Goal: Information Seeking & Learning: Learn about a topic

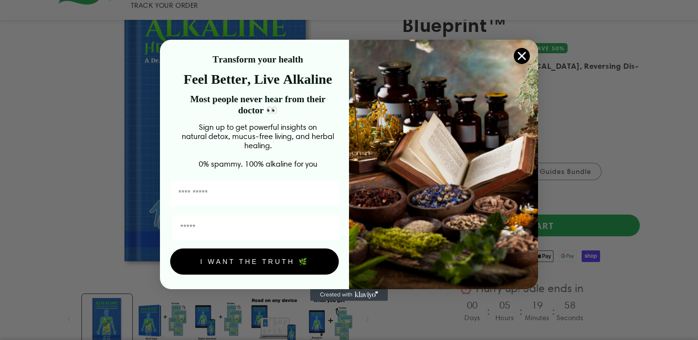
scroll to position [193, 0]
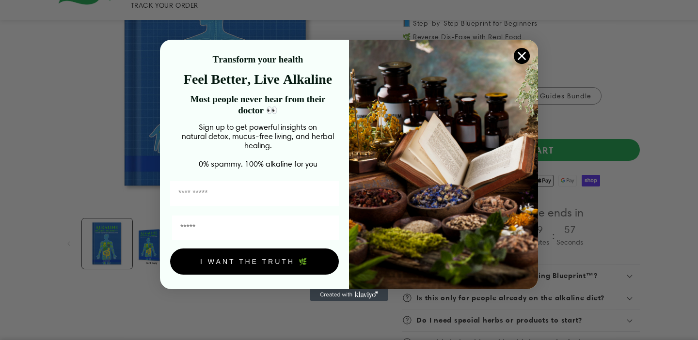
click at [523, 55] on icon "Close dialog" at bounding box center [522, 55] width 7 height 7
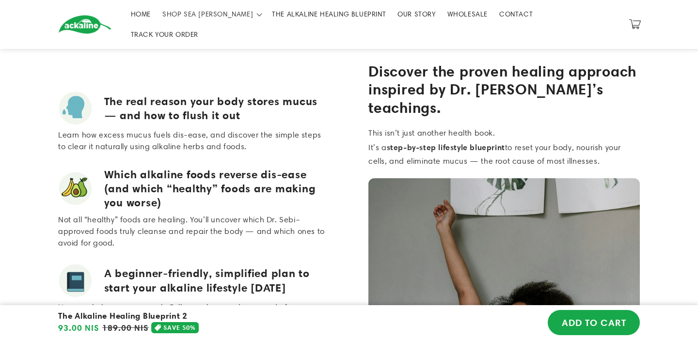
scroll to position [0, 0]
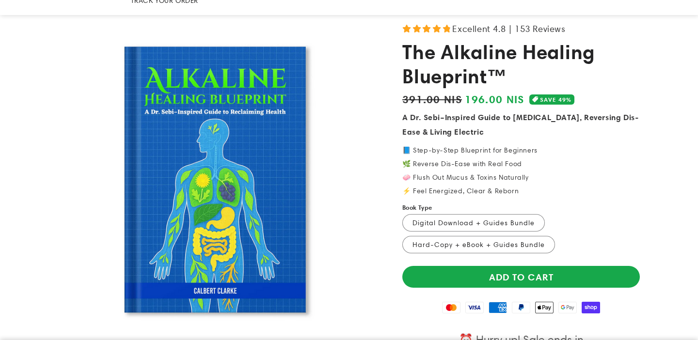
scroll to position [67, 0]
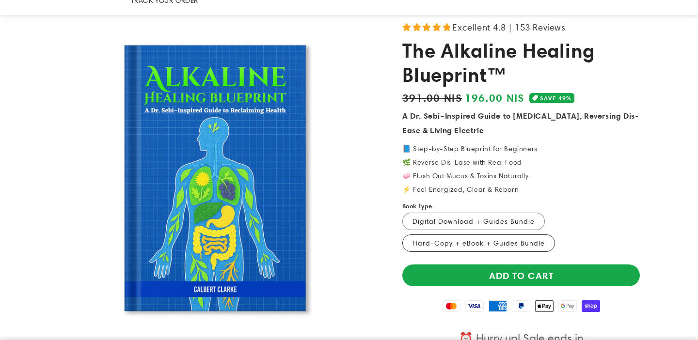
click at [454, 235] on label "Hard-Copy + eBook + Guides Bundle Variant sold out or unavailable" at bounding box center [479, 243] width 153 height 17
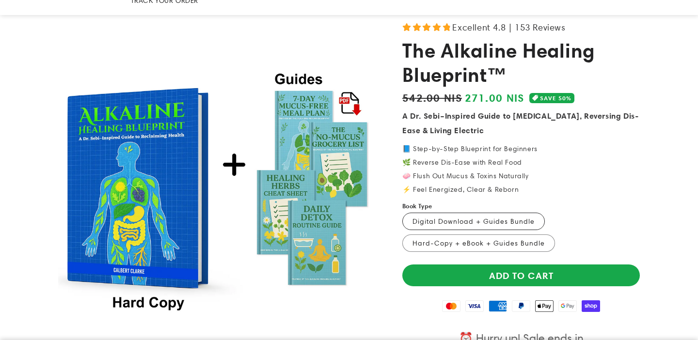
click at [465, 213] on label "Digital Download + Guides Bundle Variant sold out or unavailable" at bounding box center [474, 221] width 143 height 17
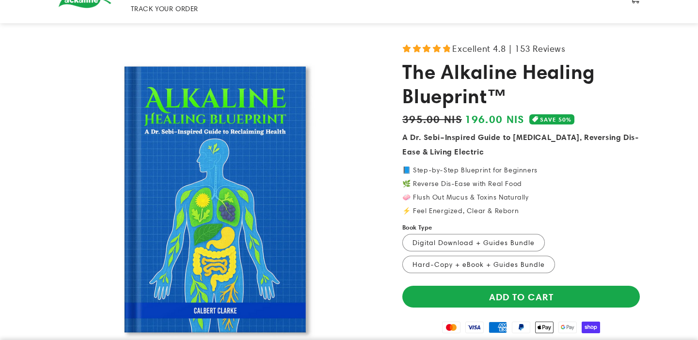
scroll to position [98, 0]
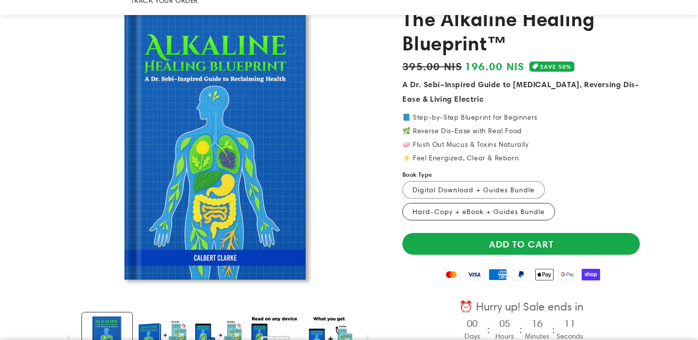
click at [447, 203] on label "Hard-Copy + eBook + Guides Bundle Variant sold out or unavailable" at bounding box center [479, 211] width 153 height 17
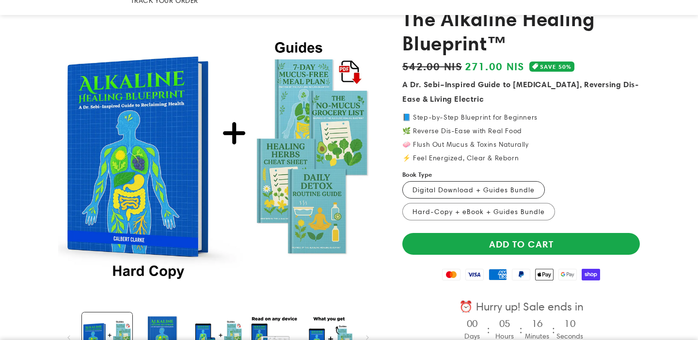
click at [452, 181] on label "Digital Download + Guides Bundle Variant sold out or unavailable" at bounding box center [474, 189] width 143 height 17
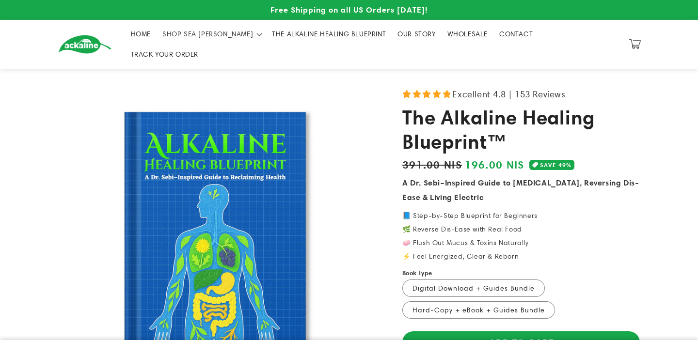
scroll to position [98, 0]
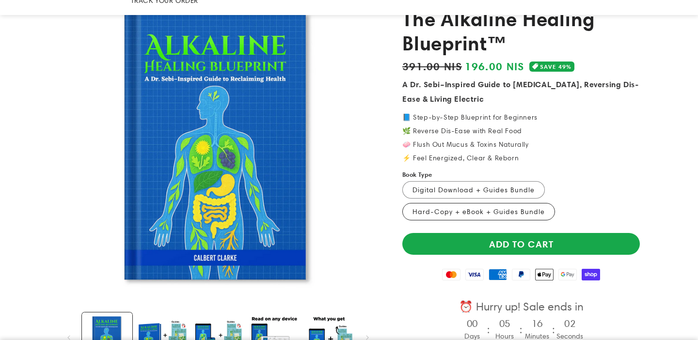
click at [440, 203] on label "Hard-Copy + eBook + Guides Bundle Variant sold out or unavailable" at bounding box center [479, 211] width 153 height 17
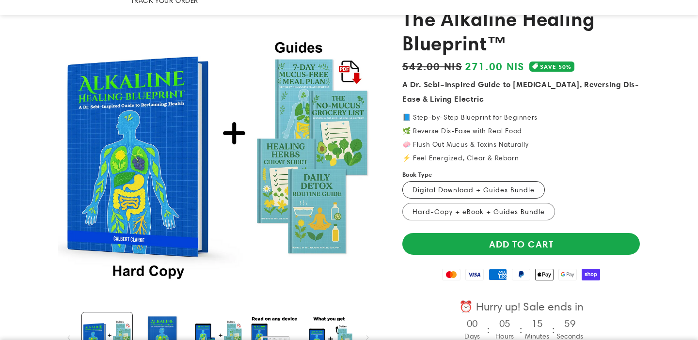
click at [448, 181] on label "Digital Download + Guides Bundle Variant sold out or unavailable" at bounding box center [474, 189] width 143 height 17
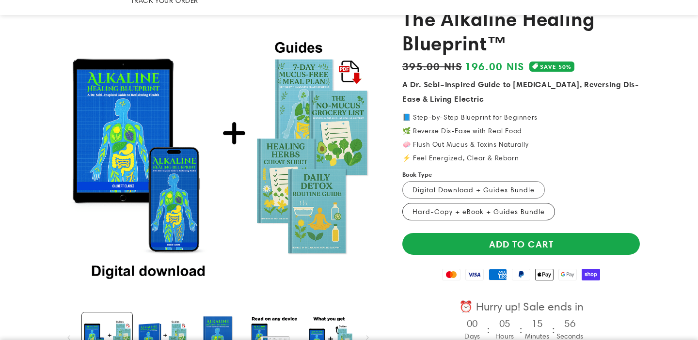
click at [448, 204] on label "Hard-Copy + eBook + Guides Bundle Variant sold out or unavailable" at bounding box center [479, 211] width 153 height 17
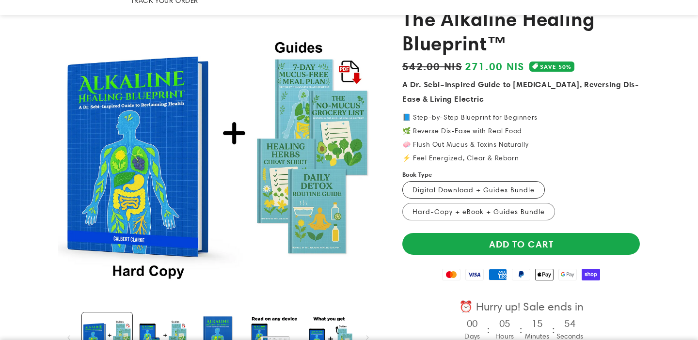
click at [447, 181] on label "Digital Download + Guides Bundle Variant sold out or unavailable" at bounding box center [474, 189] width 143 height 17
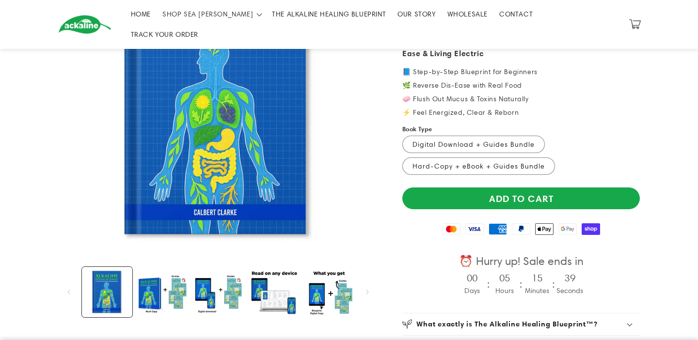
scroll to position [132, 0]
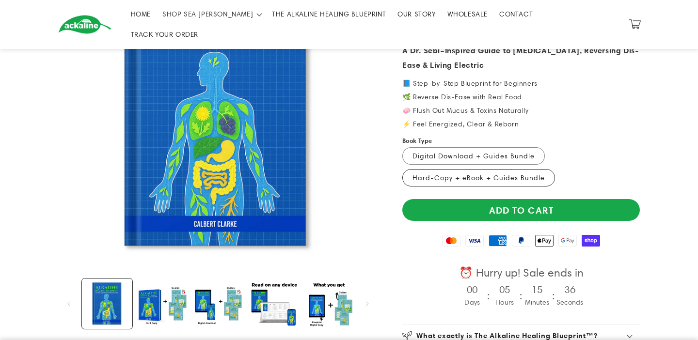
click at [429, 169] on label "Hard-Copy + eBook + Guides Bundle Variant sold out or unavailable" at bounding box center [479, 177] width 153 height 17
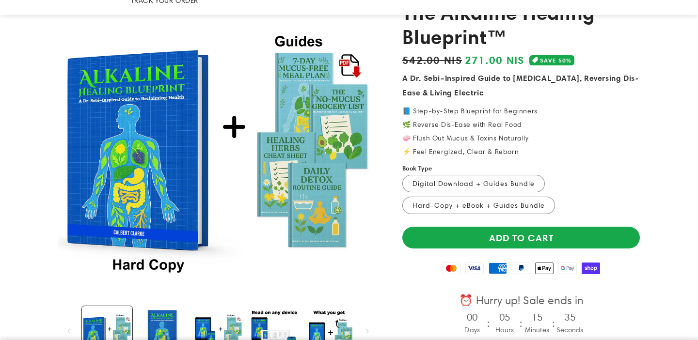
scroll to position [83, 0]
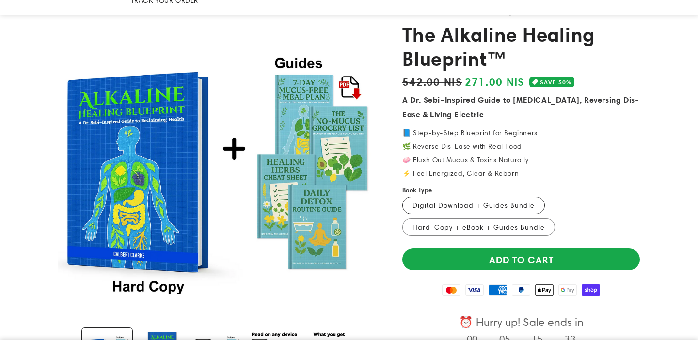
click at [433, 197] on label "Digital Download + Guides Bundle Variant sold out or unavailable" at bounding box center [474, 205] width 143 height 17
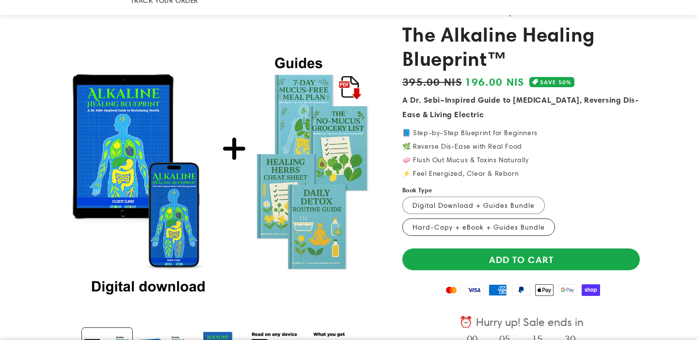
click at [449, 219] on label "Hard-Copy + eBook + Guides Bundle Variant sold out or unavailable" at bounding box center [479, 227] width 153 height 17
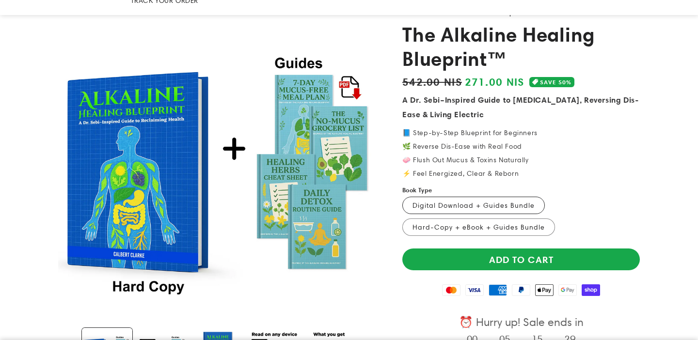
click at [438, 197] on label "Digital Download + Guides Bundle Variant sold out or unavailable" at bounding box center [474, 205] width 143 height 17
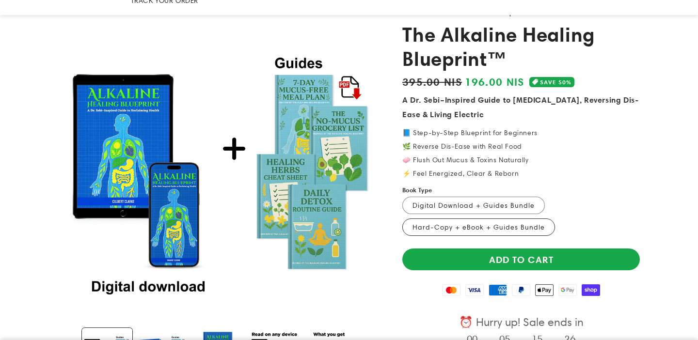
click at [438, 219] on label "Hard-Copy + eBook + Guides Bundle Variant sold out or unavailable" at bounding box center [479, 227] width 153 height 17
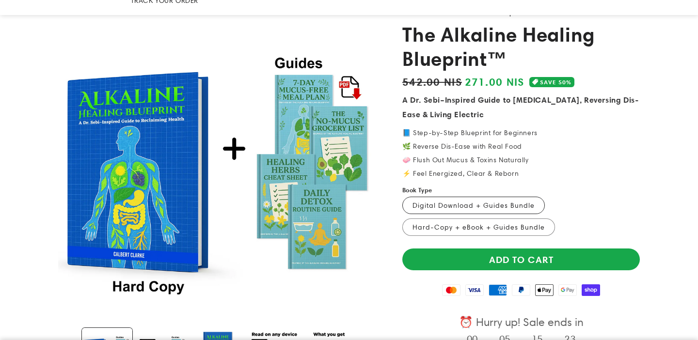
click at [454, 197] on label "Digital Download + Guides Bundle Variant sold out or unavailable" at bounding box center [474, 205] width 143 height 17
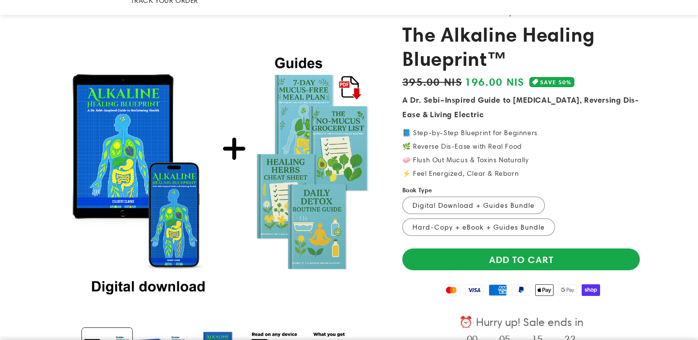
scroll to position [139, 0]
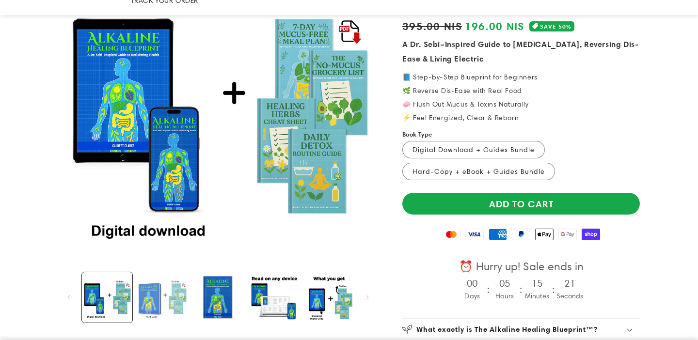
click at [180, 274] on button "Load image 2 in gallery view" at bounding box center [162, 298] width 50 height 50
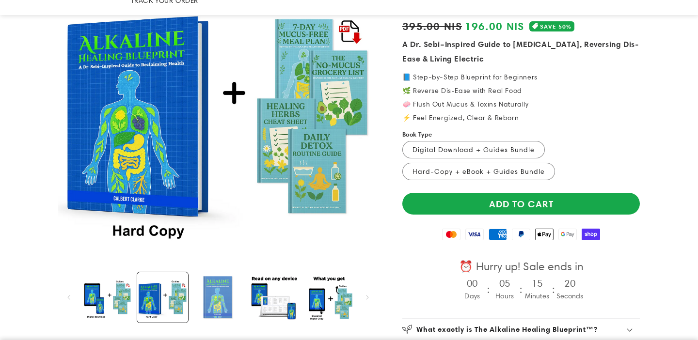
click at [226, 274] on button "Load image 1 in gallery view" at bounding box center [218, 298] width 50 height 50
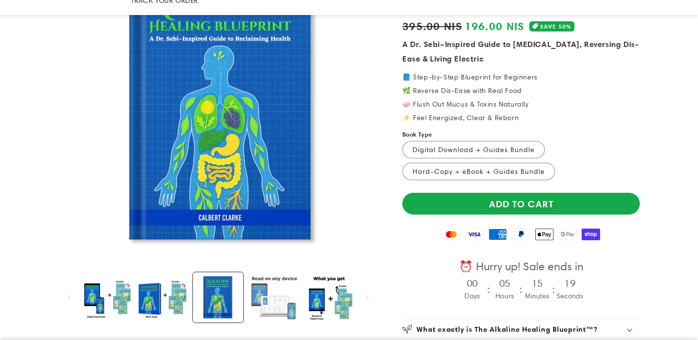
click at [266, 276] on button "Load image 4 in gallery view" at bounding box center [273, 298] width 50 height 50
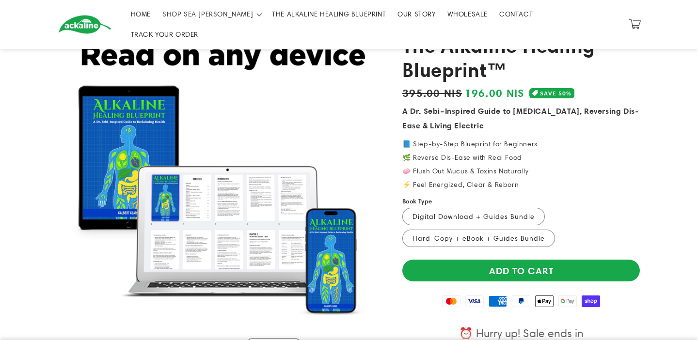
scroll to position [55, 0]
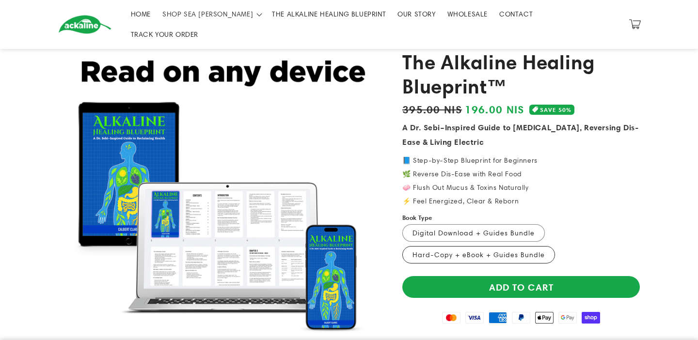
click at [448, 246] on label "Hard-Copy + eBook + Guides Bundle Variant sold out or unavailable" at bounding box center [479, 254] width 153 height 17
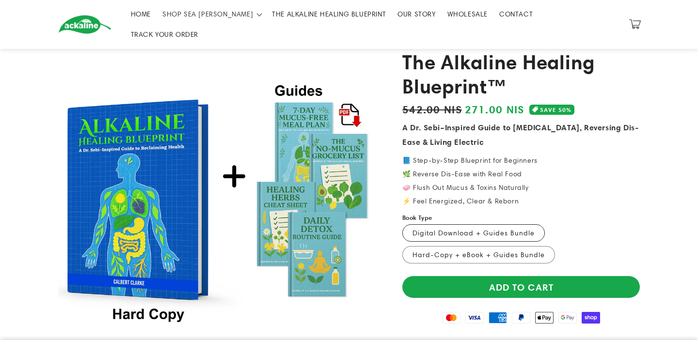
click at [461, 225] on label "Digital Download + Guides Bundle Variant sold out or unavailable" at bounding box center [474, 233] width 143 height 17
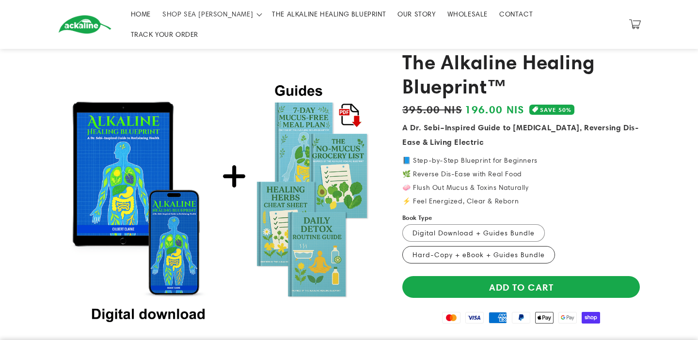
click at [462, 246] on label "Hard-Copy + eBook + Guides Bundle Variant sold out or unavailable" at bounding box center [479, 254] width 153 height 17
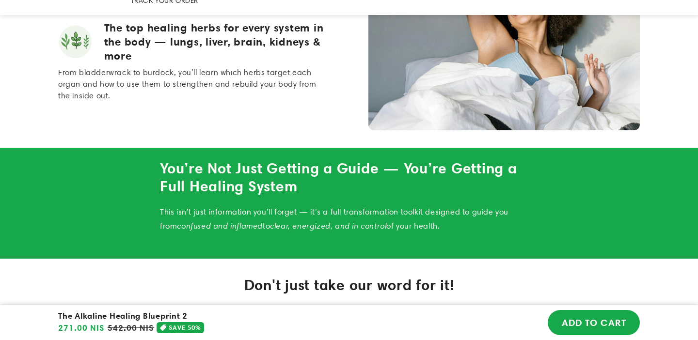
scroll to position [522, 0]
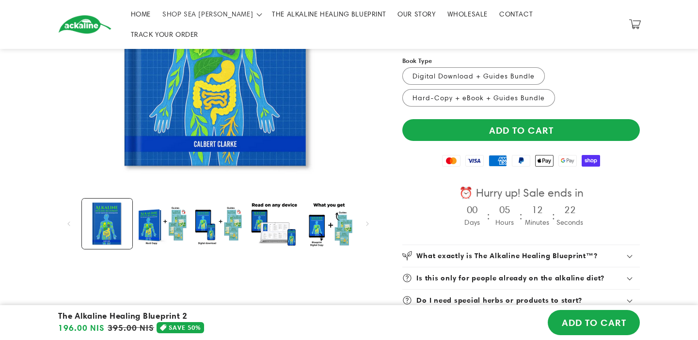
scroll to position [132, 0]
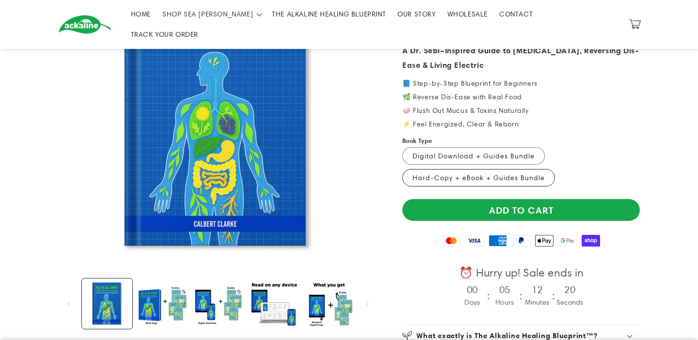
click at [517, 169] on label "Hard-Copy + eBook + Guides Bundle Variant sold out or unavailable" at bounding box center [479, 177] width 153 height 17
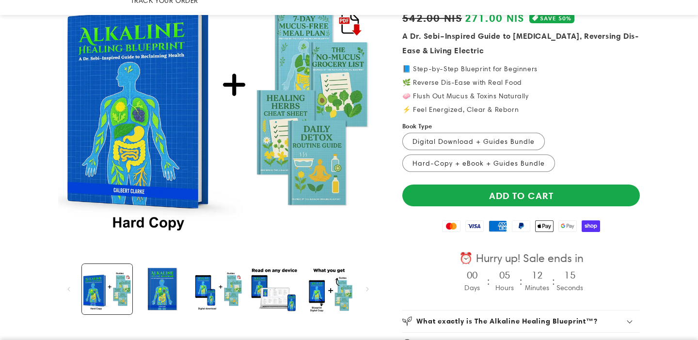
scroll to position [152, 0]
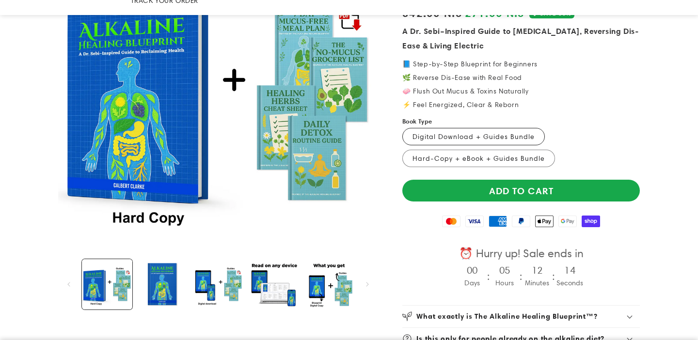
click at [486, 128] on label "Digital Download + Guides Bundle Variant sold out or unavailable" at bounding box center [474, 136] width 143 height 17
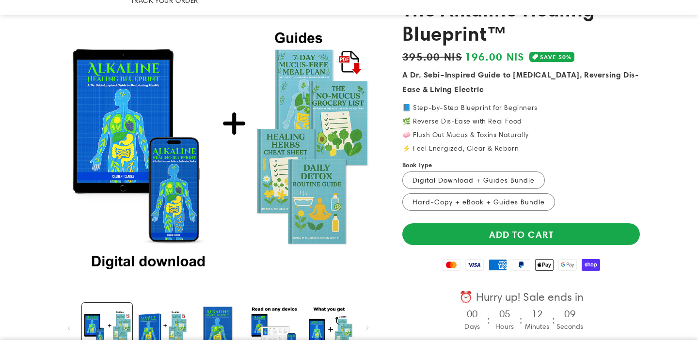
scroll to position [109, 0]
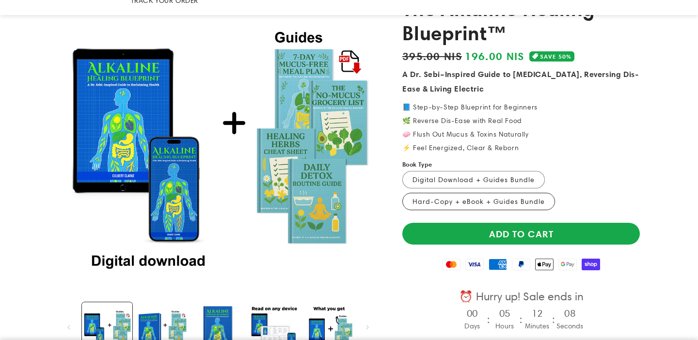
click at [483, 193] on label "Hard-Copy + eBook + Guides Bundle Variant sold out or unavailable" at bounding box center [479, 201] width 153 height 17
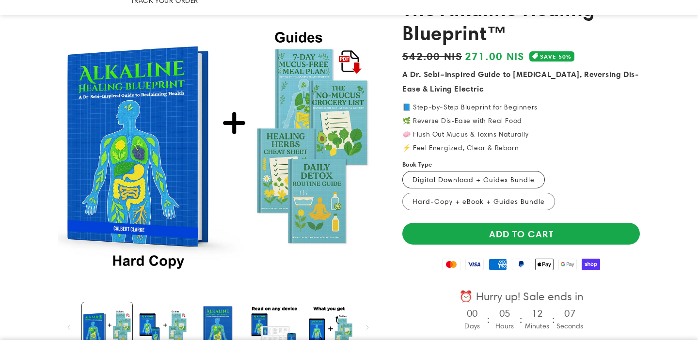
click at [492, 171] on label "Digital Download + Guides Bundle Variant sold out or unavailable" at bounding box center [474, 179] width 143 height 17
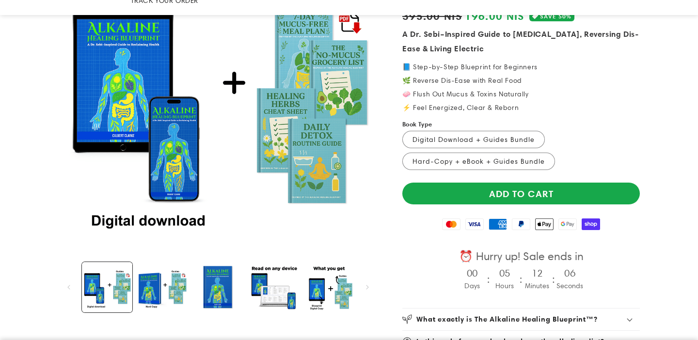
scroll to position [204, 0]
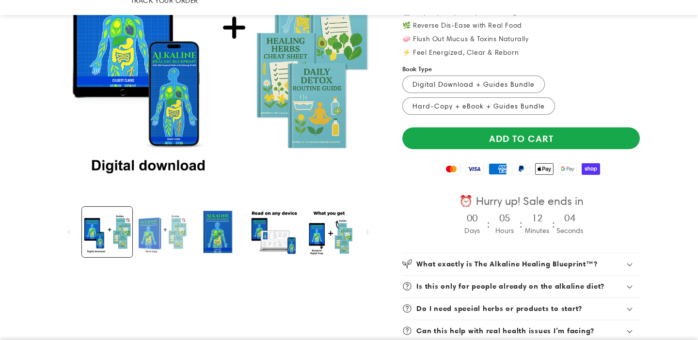
click at [176, 217] on button "Load image 2 in gallery view" at bounding box center [162, 232] width 50 height 50
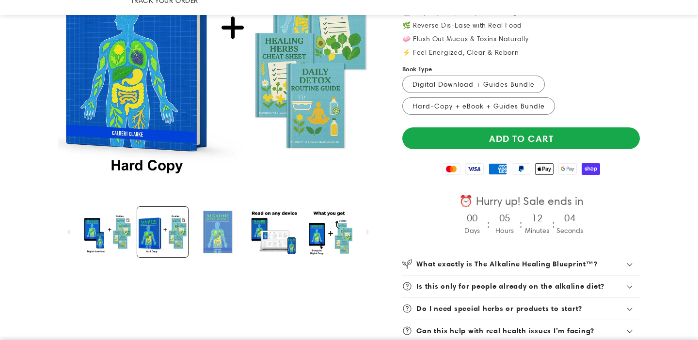
click at [222, 217] on button "Load image 1 in gallery view" at bounding box center [218, 232] width 50 height 50
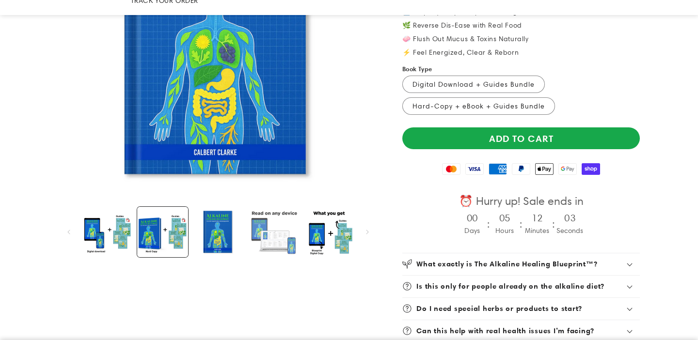
click at [269, 216] on button "Load image 4 in gallery view" at bounding box center [273, 232] width 50 height 50
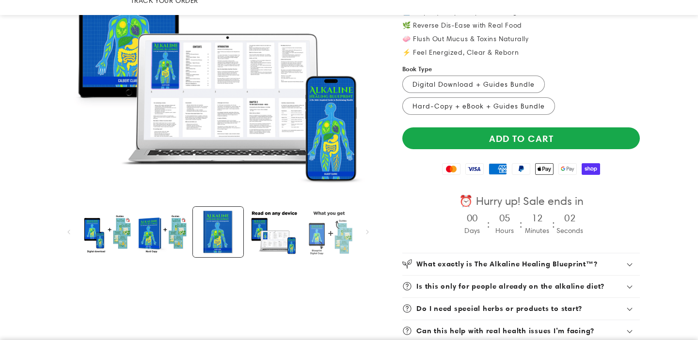
click at [339, 210] on button "Load image 5 in gallery view" at bounding box center [329, 232] width 50 height 50
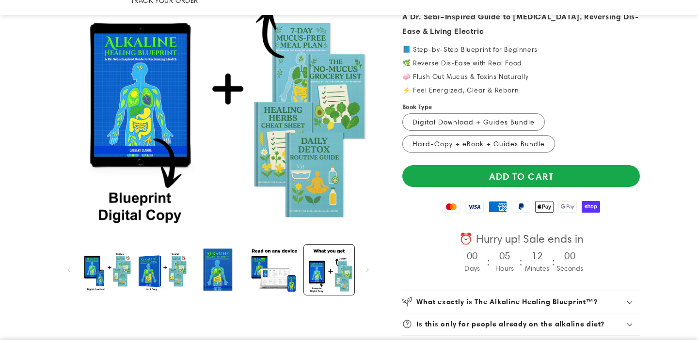
scroll to position [187, 0]
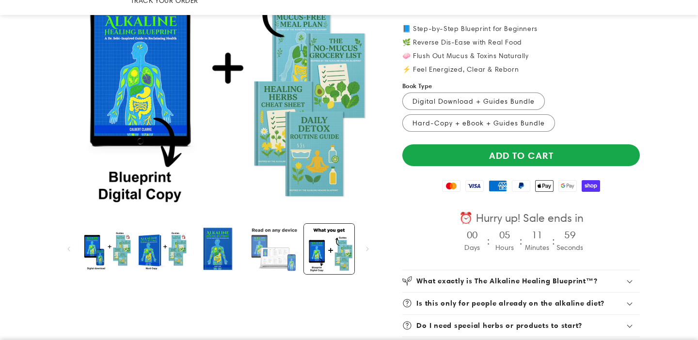
click at [271, 224] on button "Load image 4 in gallery view" at bounding box center [273, 249] width 50 height 50
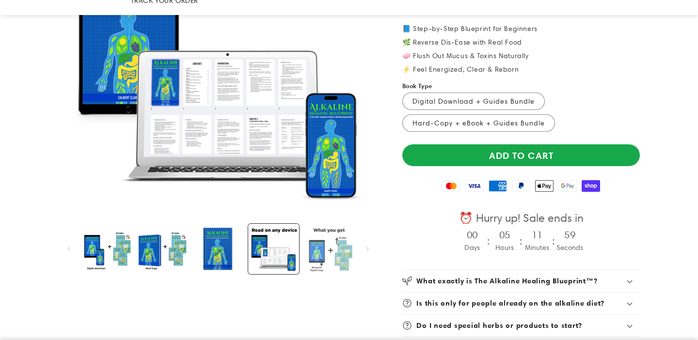
click at [329, 227] on button "Load image 5 in gallery view" at bounding box center [329, 249] width 50 height 50
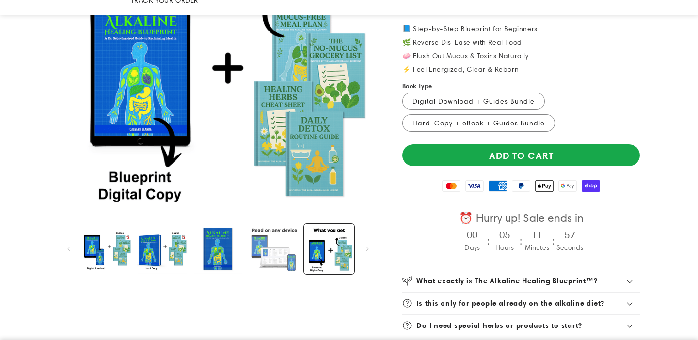
click at [272, 236] on button "Load image 4 in gallery view" at bounding box center [273, 249] width 50 height 50
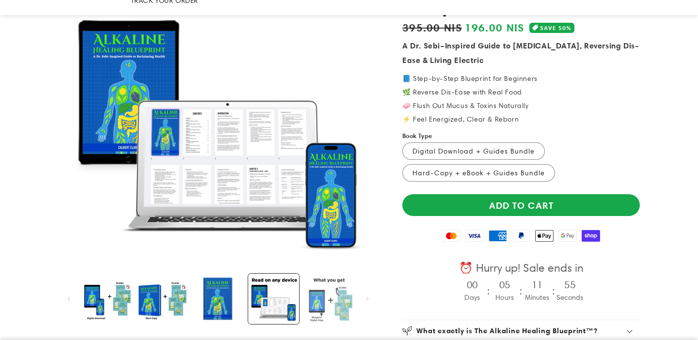
scroll to position [178, 0]
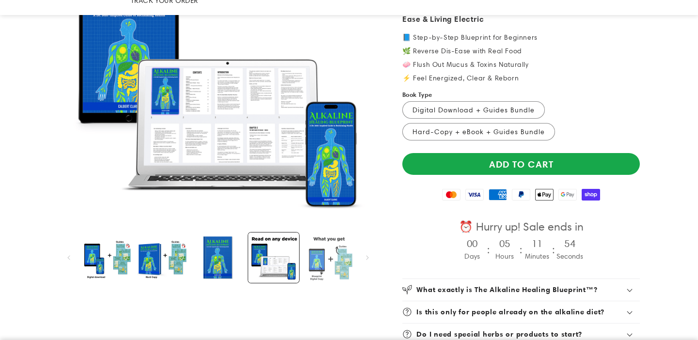
click at [325, 245] on button "Load image 5 in gallery view" at bounding box center [329, 258] width 50 height 50
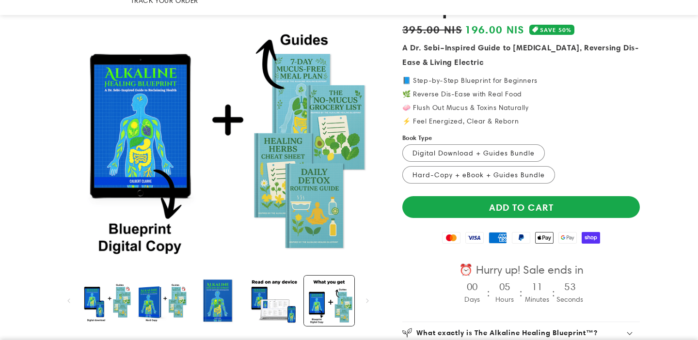
scroll to position [99, 0]
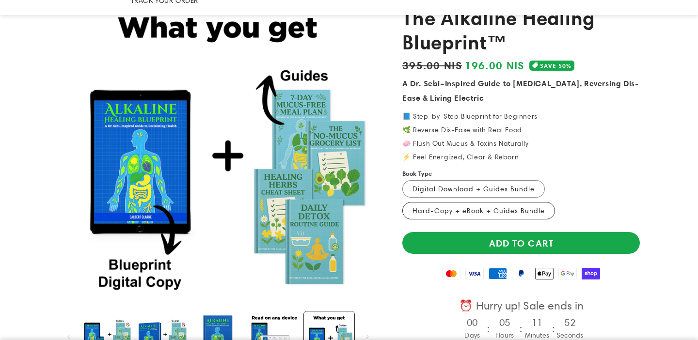
click at [467, 202] on label "Hard-Copy + eBook + Guides Bundle Variant sold out or unavailable" at bounding box center [479, 210] width 153 height 17
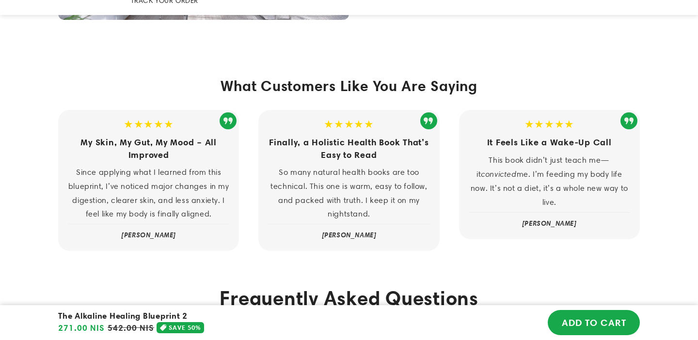
scroll to position [2631, 0]
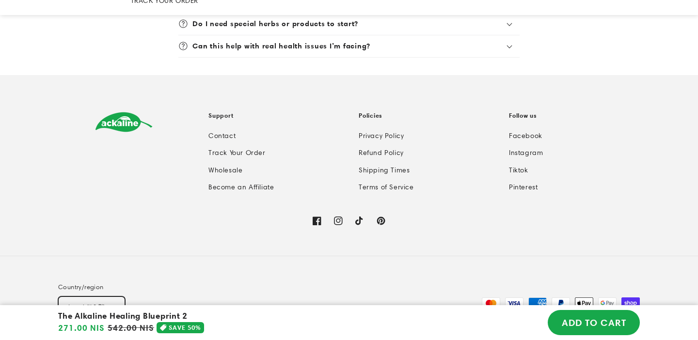
click at [95, 297] on button "Israel (ILS ₪)" at bounding box center [91, 307] width 67 height 20
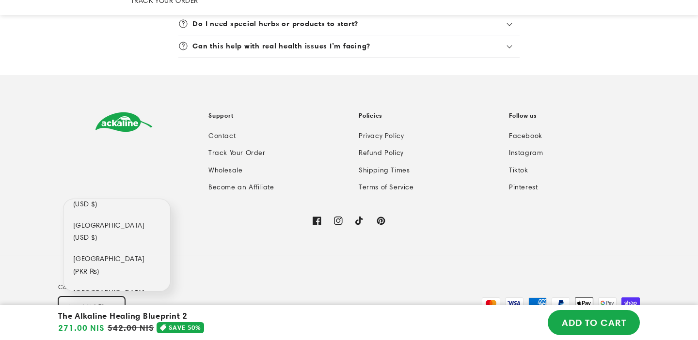
scroll to position [5089, 0]
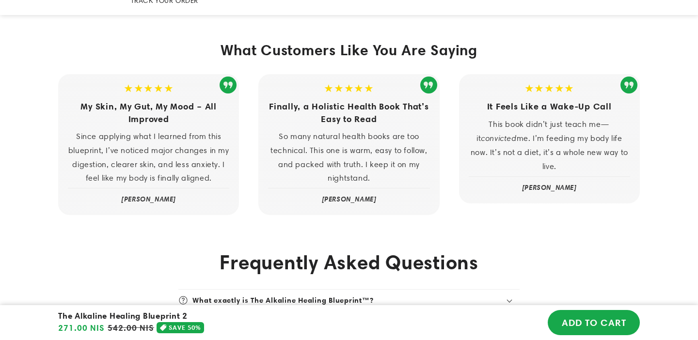
scroll to position [2631, 0]
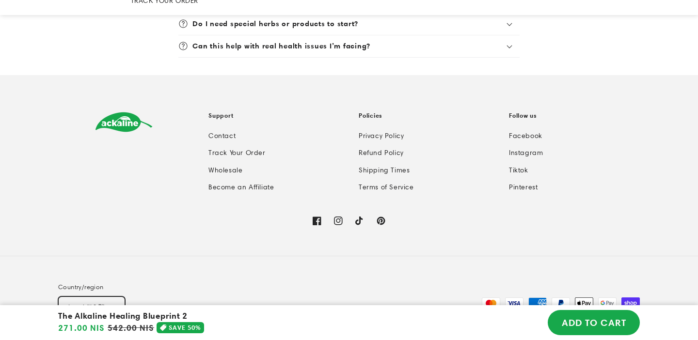
click at [85, 297] on button "Israel (ILS ₪)" at bounding box center [91, 307] width 67 height 20
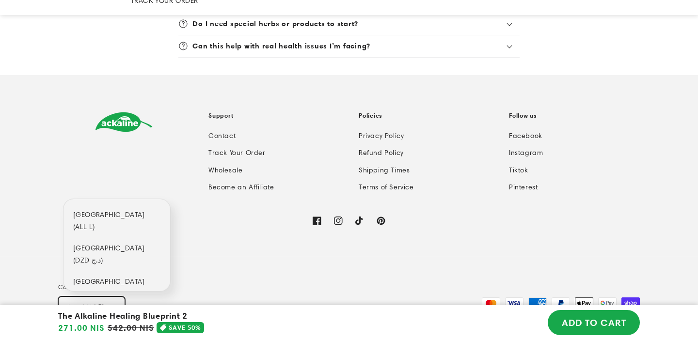
scroll to position [77, 0]
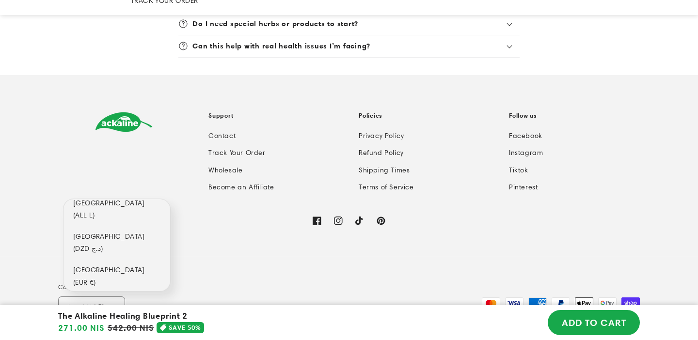
click at [97, 310] on span "(USD $)" at bounding box center [85, 316] width 24 height 12
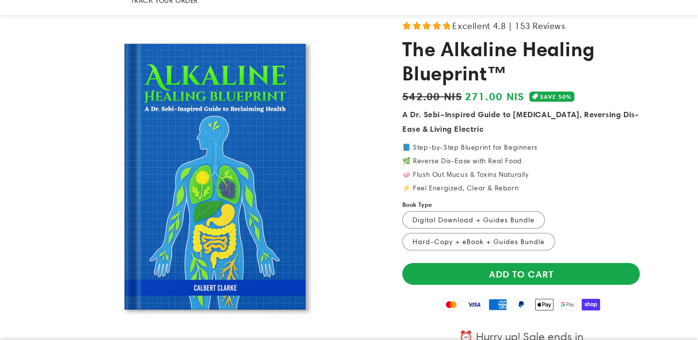
scroll to position [118, 0]
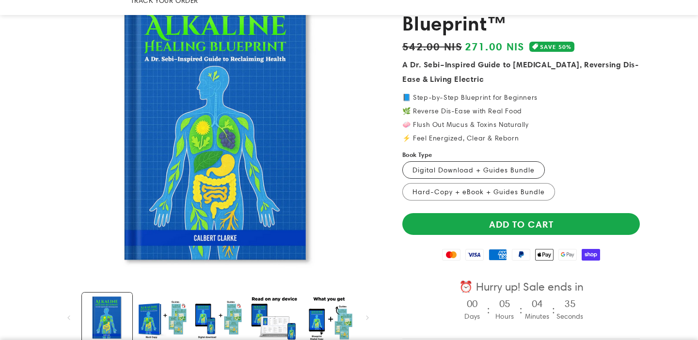
click at [433, 161] on label "Digital Download + Guides Bundle Variant sold out or unavailable" at bounding box center [474, 169] width 143 height 17
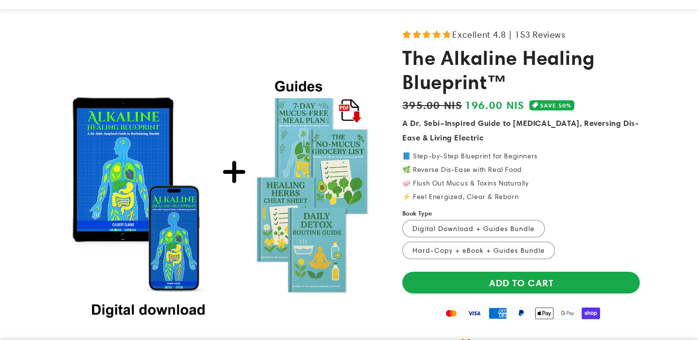
scroll to position [72, 0]
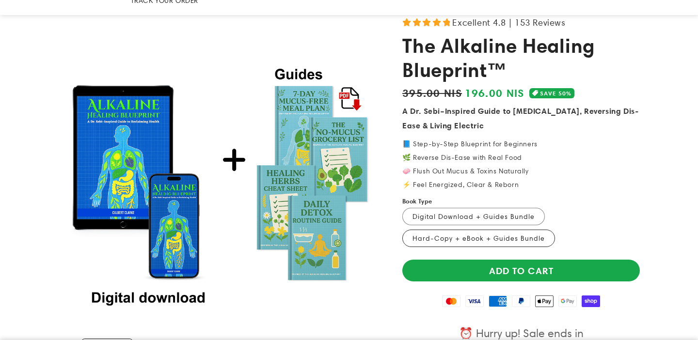
click at [458, 230] on label "Hard-Copy + eBook + Guides Bundle Variant sold out or unavailable" at bounding box center [479, 238] width 153 height 17
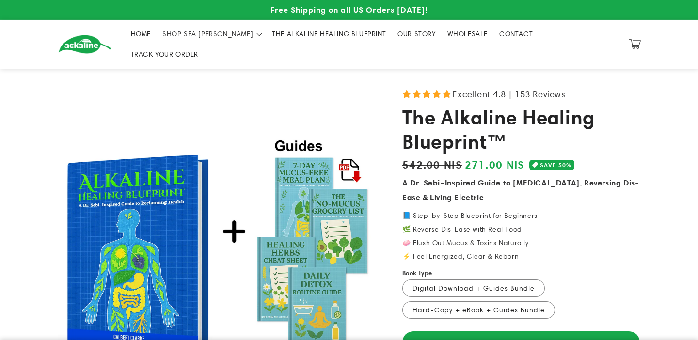
click at [272, 36] on span "THE ALKALINE HEALING BLUEPRINT" at bounding box center [329, 34] width 114 height 9
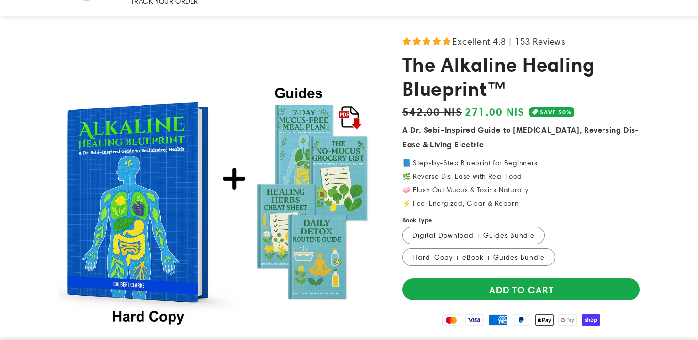
scroll to position [66, 0]
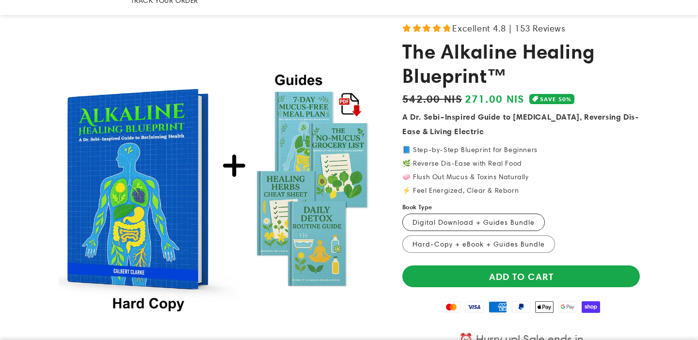
click at [458, 214] on label "Digital Download + Guides Bundle Variant sold out or unavailable" at bounding box center [474, 222] width 143 height 17
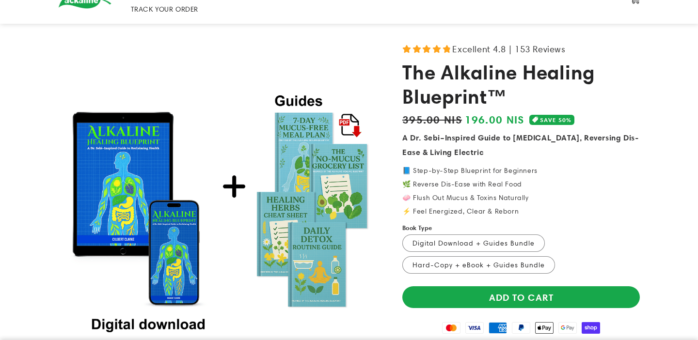
scroll to position [43, 0]
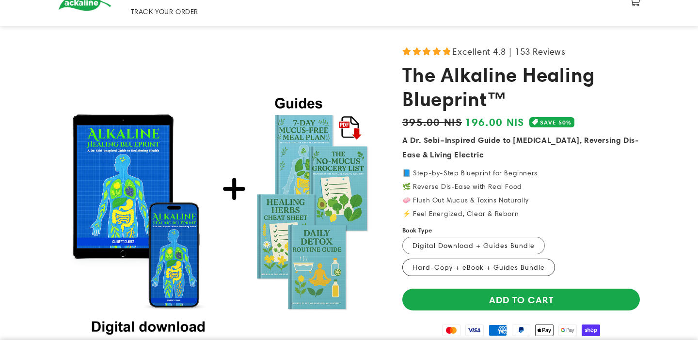
click at [460, 259] on label "Hard-Copy + eBook + Guides Bundle Variant sold out or unavailable" at bounding box center [479, 267] width 153 height 17
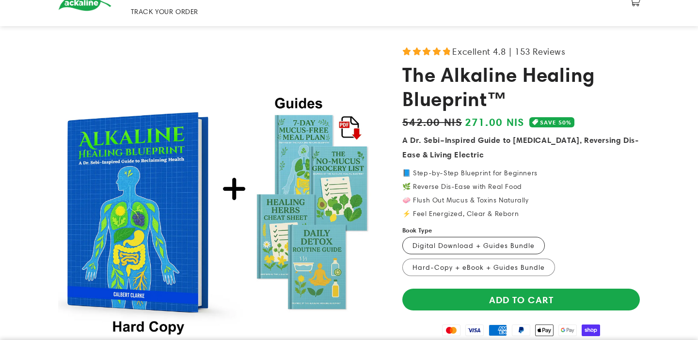
click at [457, 237] on label "Digital Download + Guides Bundle Variant sold out or unavailable" at bounding box center [474, 245] width 143 height 17
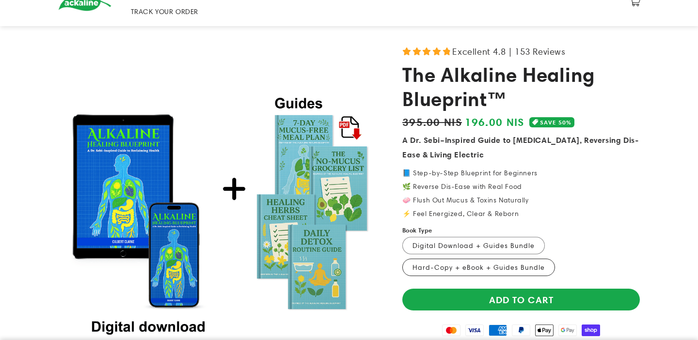
click at [454, 259] on label "Hard-Copy + eBook + Guides Bundle Variant sold out or unavailable" at bounding box center [479, 267] width 153 height 17
